Goal: Task Accomplishment & Management: Complete application form

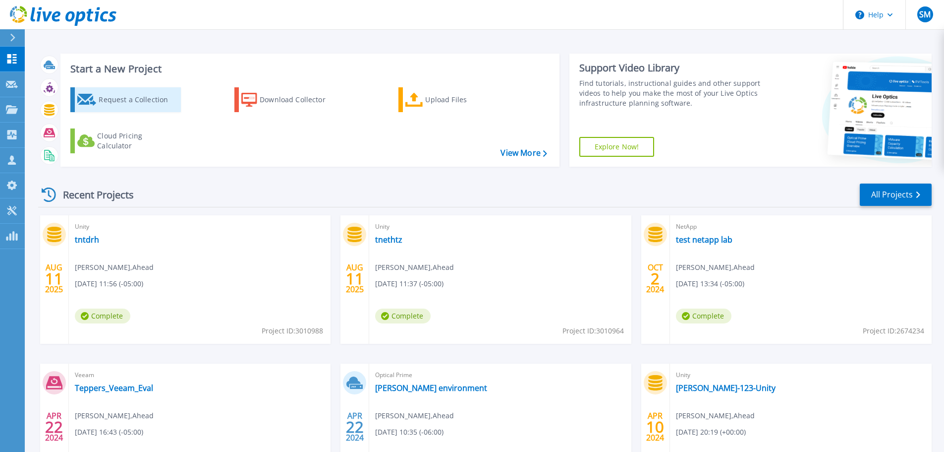
click at [145, 97] on div "Request a Collection" at bounding box center [138, 100] width 79 height 20
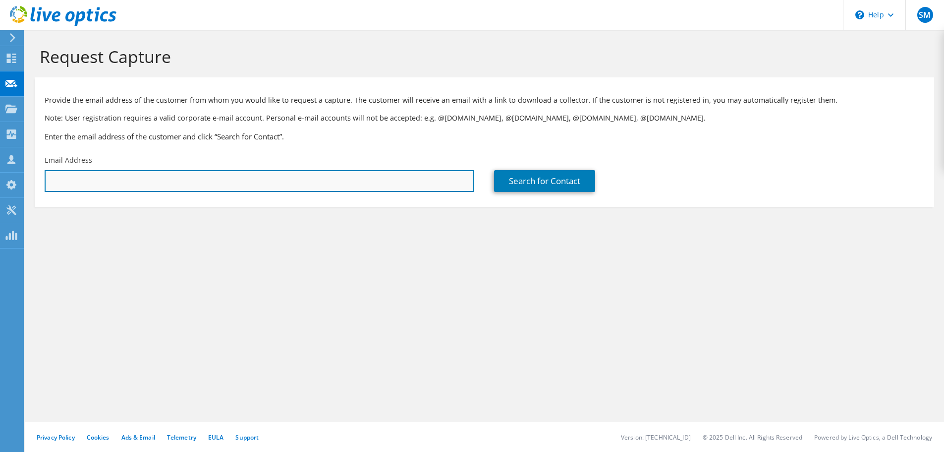
click at [208, 185] on input "text" at bounding box center [260, 181] width 430 height 22
click at [141, 181] on input "text" at bounding box center [260, 181] width 430 height 22
paste input "prudhvi.pelluru@mckesson.com"
type input "prudhvi.pelluru@mckesson.com"
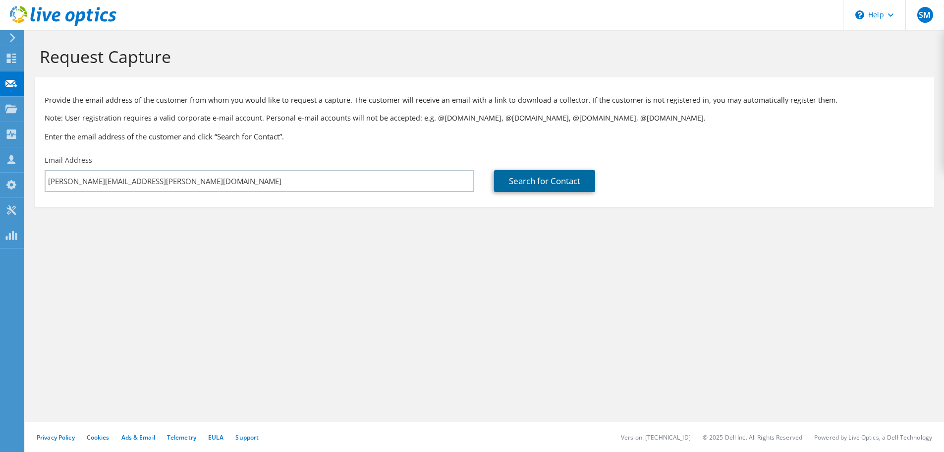
click at [528, 175] on link "Search for Contact" at bounding box center [544, 181] width 101 height 22
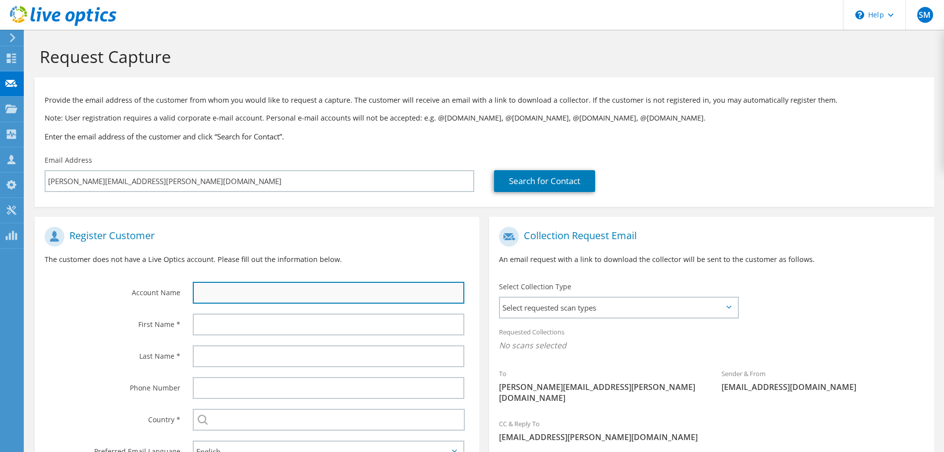
click at [291, 293] on input "text" at bounding box center [329, 293] width 272 height 22
click at [306, 284] on input "text" at bounding box center [329, 293] width 272 height 22
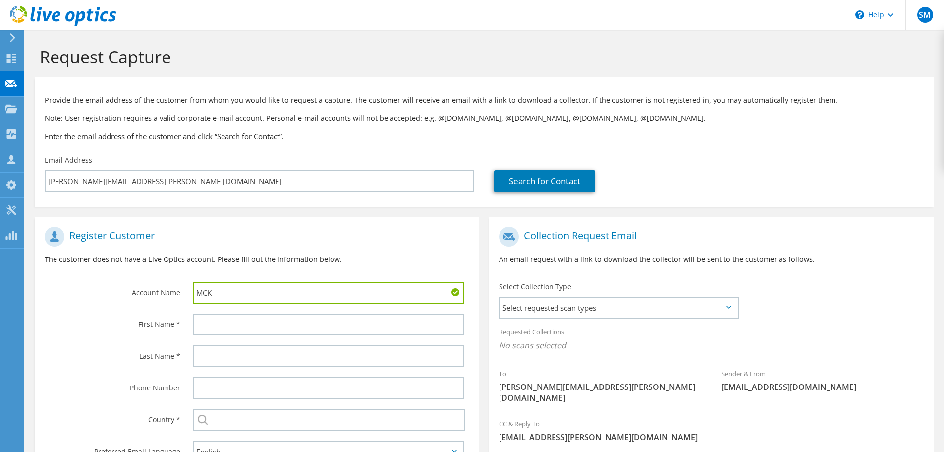
type input "MCK"
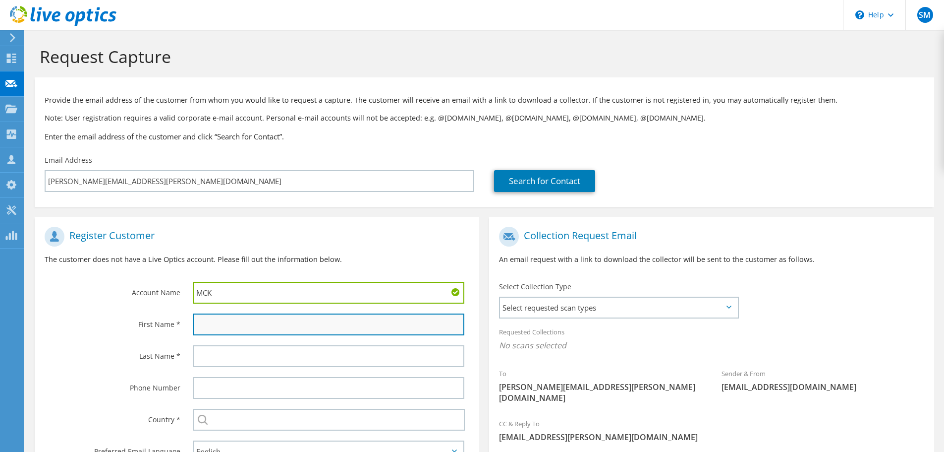
paste input "prudhvi.pelluru@mckesson.com"
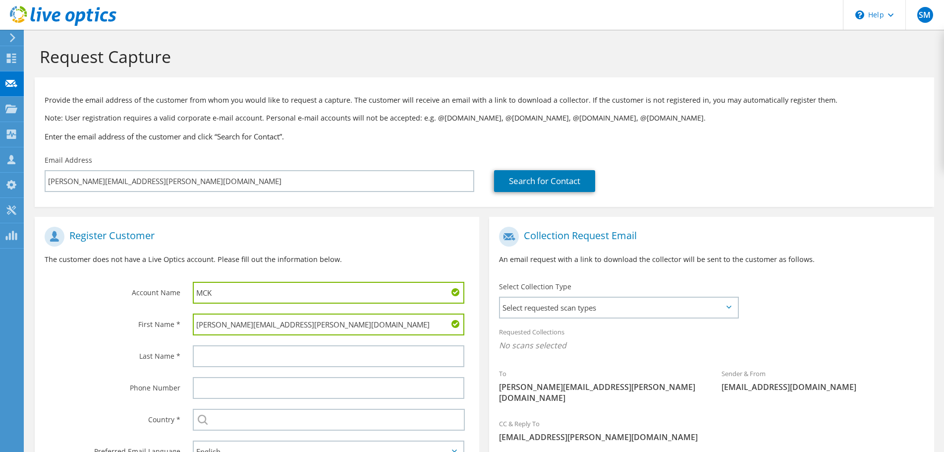
drag, startPoint x: 223, startPoint y: 327, endPoint x: 330, endPoint y: 329, distance: 106.6
click at [330, 329] on input "prudhvi.pelluru@mckesson.com" at bounding box center [329, 324] width 272 height 22
type input "prudhvi"
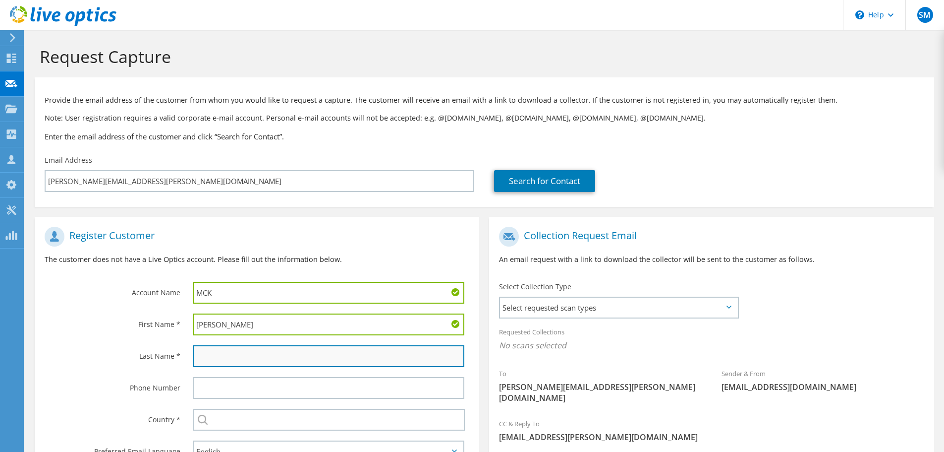
click at [252, 355] on input "text" at bounding box center [329, 356] width 272 height 22
paste input ".pelluru@mckesson.com"
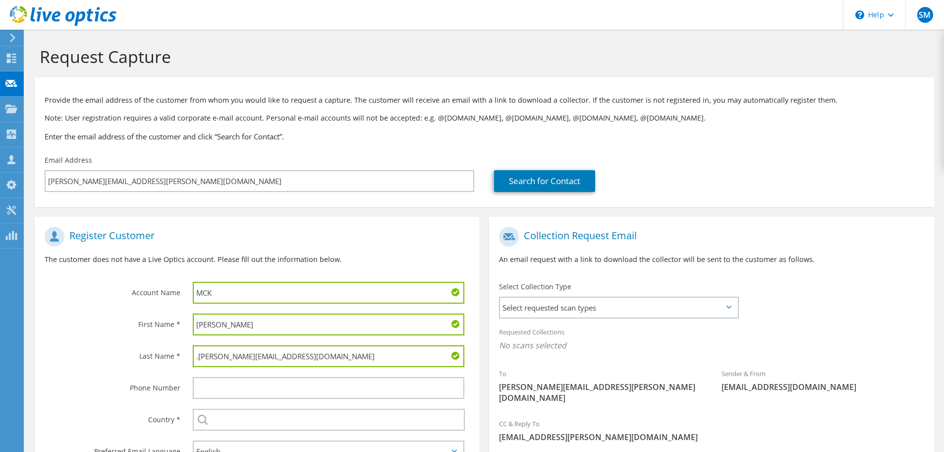
click at [219, 355] on input ".pelluru@mckesson.com" at bounding box center [329, 356] width 272 height 22
drag, startPoint x: 222, startPoint y: 355, endPoint x: 423, endPoint y: 362, distance: 201.4
click at [363, 356] on input ".pelluru@mckesson.com" at bounding box center [329, 356] width 272 height 22
click at [198, 356] on input ".pelluru" at bounding box center [329, 356] width 272 height 22
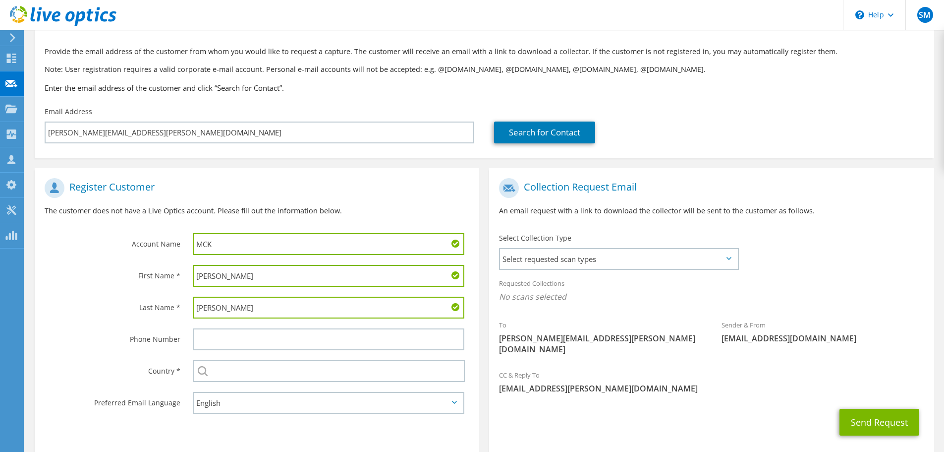
scroll to position [91, 0]
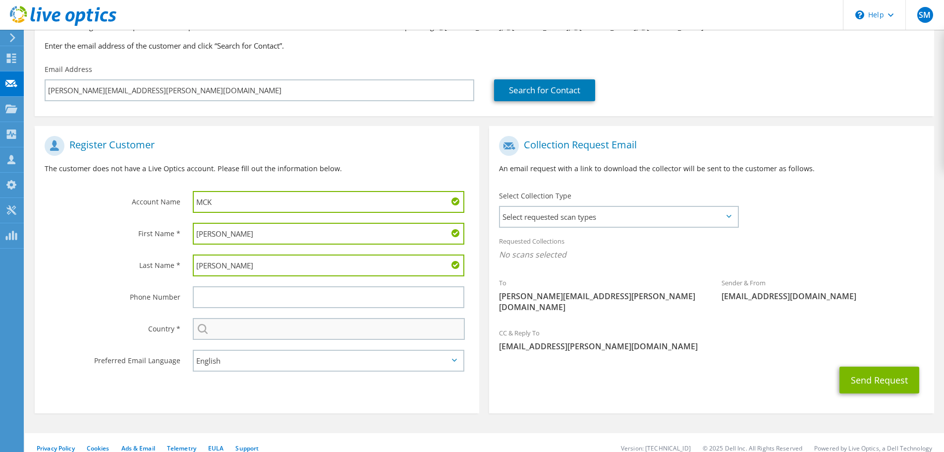
type input "pelluru"
click at [244, 332] on input "text" at bounding box center [329, 329] width 272 height 22
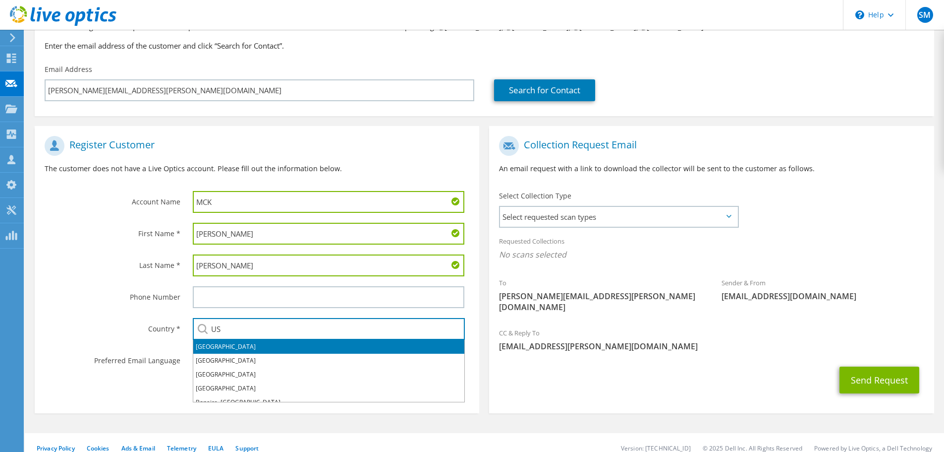
type input "US"
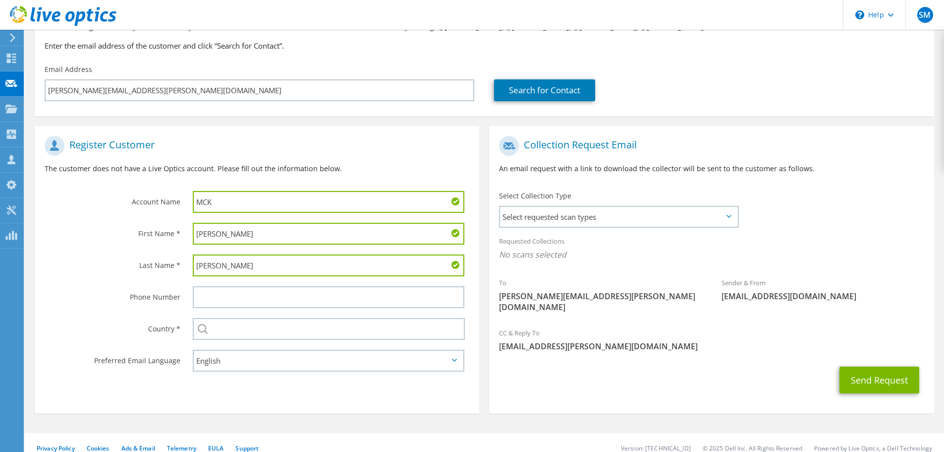
click at [677, 375] on div "Send Request" at bounding box center [711, 379] width 445 height 37
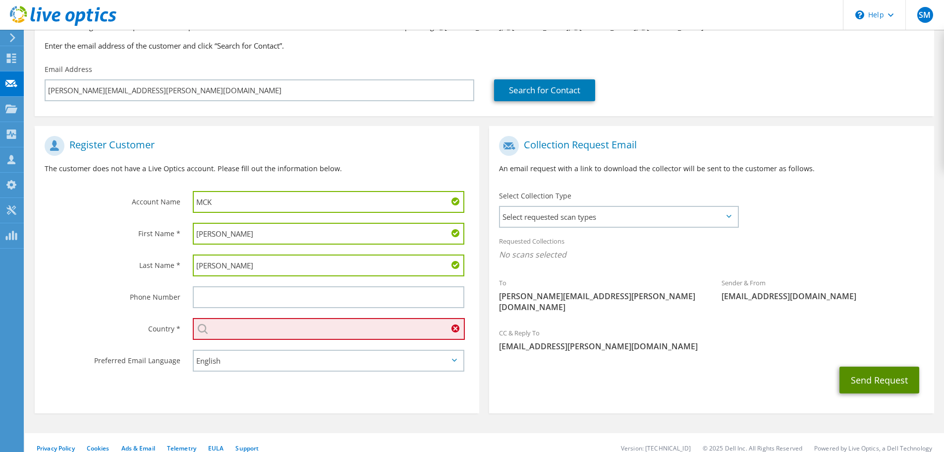
click at [911, 366] on button "Send Request" at bounding box center [880, 379] width 80 height 27
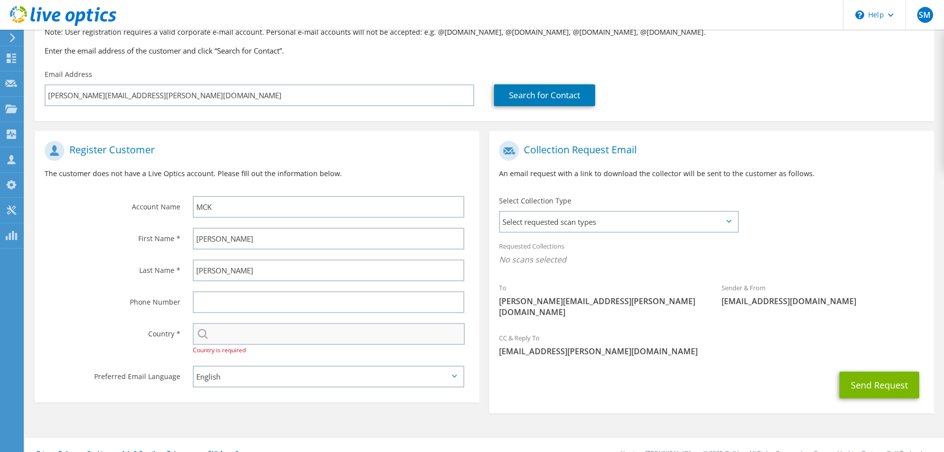
scroll to position [91, 0]
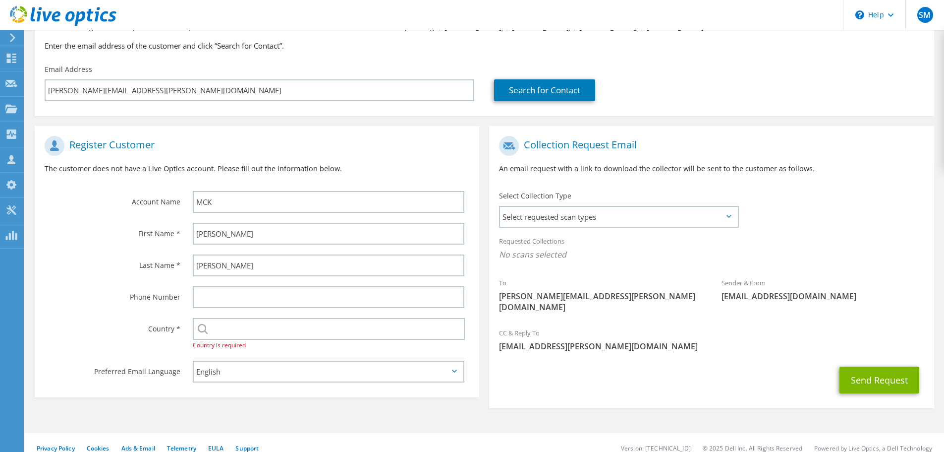
click at [240, 312] on div at bounding box center [331, 297] width 296 height 32
click at [227, 328] on input "text" at bounding box center [329, 329] width 272 height 22
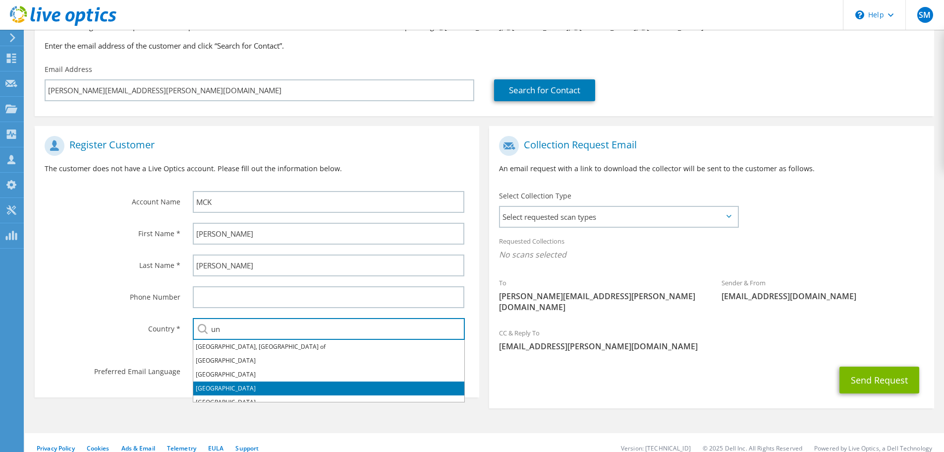
click at [221, 385] on li "United States" at bounding box center [328, 388] width 271 height 14
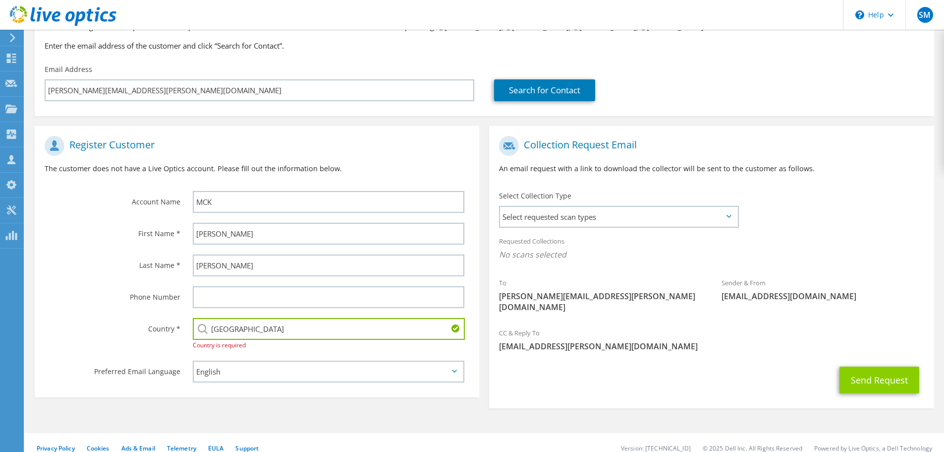
type input "United States"
click at [853, 366] on button "Send Request" at bounding box center [880, 379] width 80 height 27
